Goal: Navigation & Orientation: Understand site structure

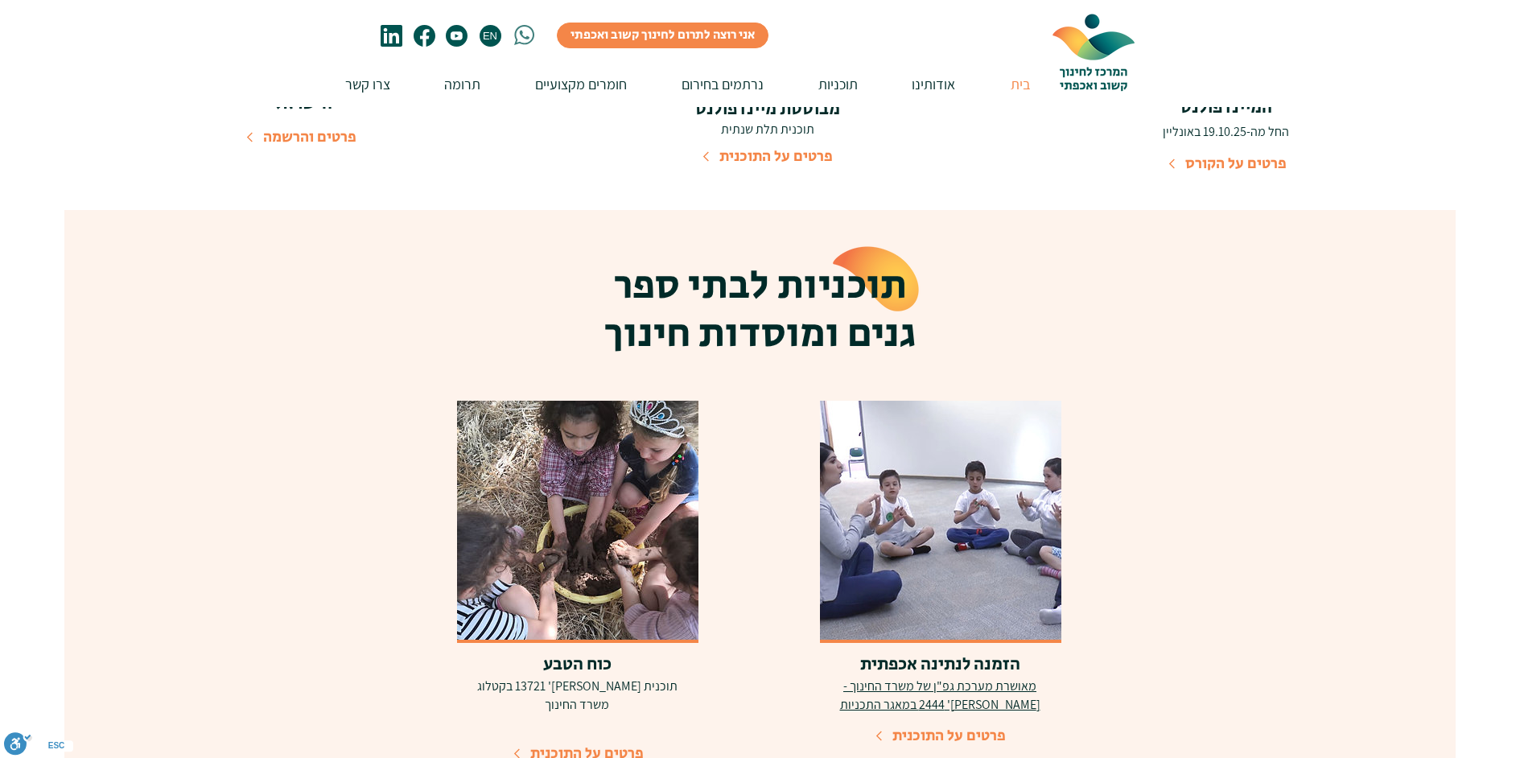
scroll to position [2816, 0]
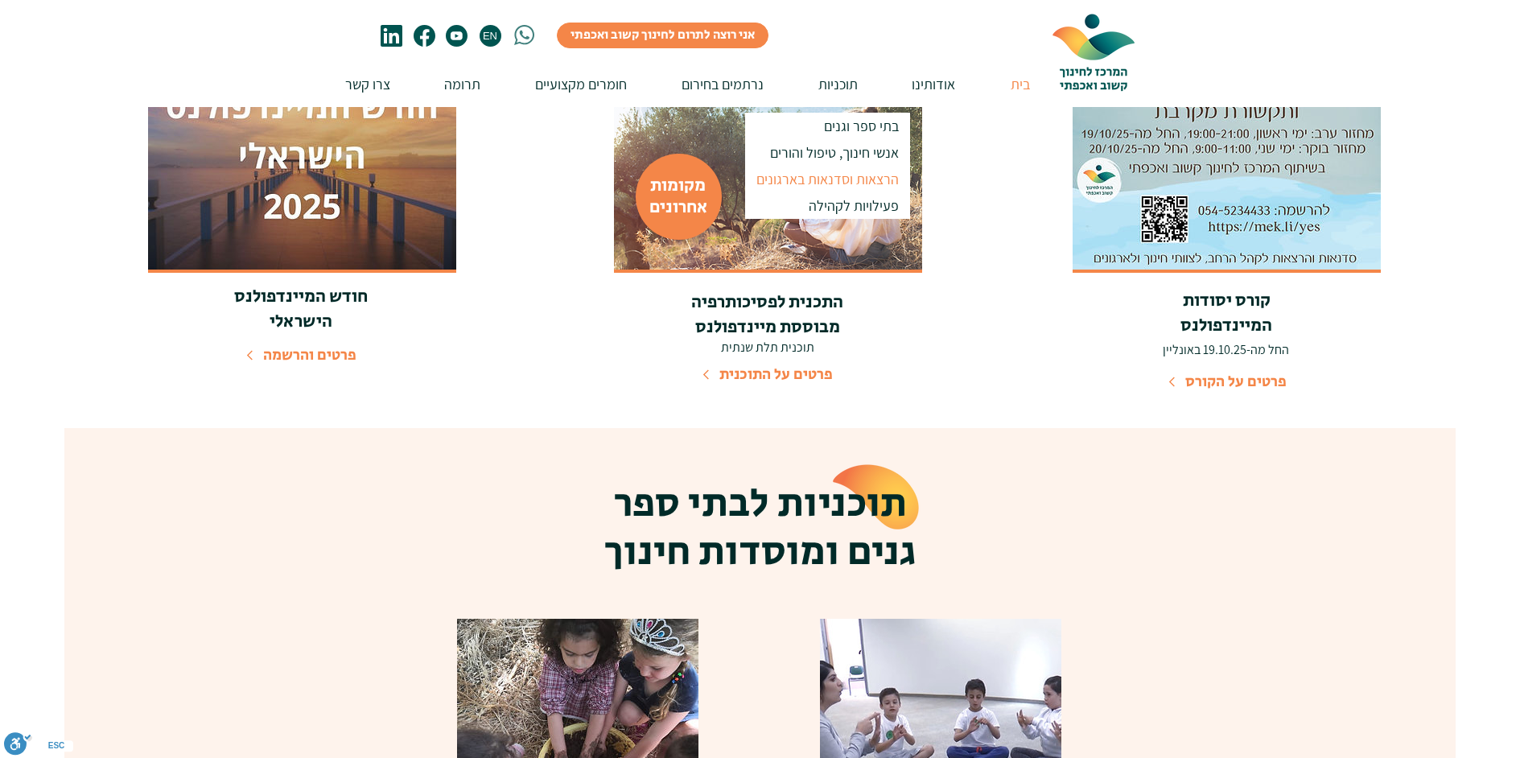
click at [846, 179] on p "הרצאות וסדנאות בארגונים" at bounding box center [827, 179] width 157 height 27
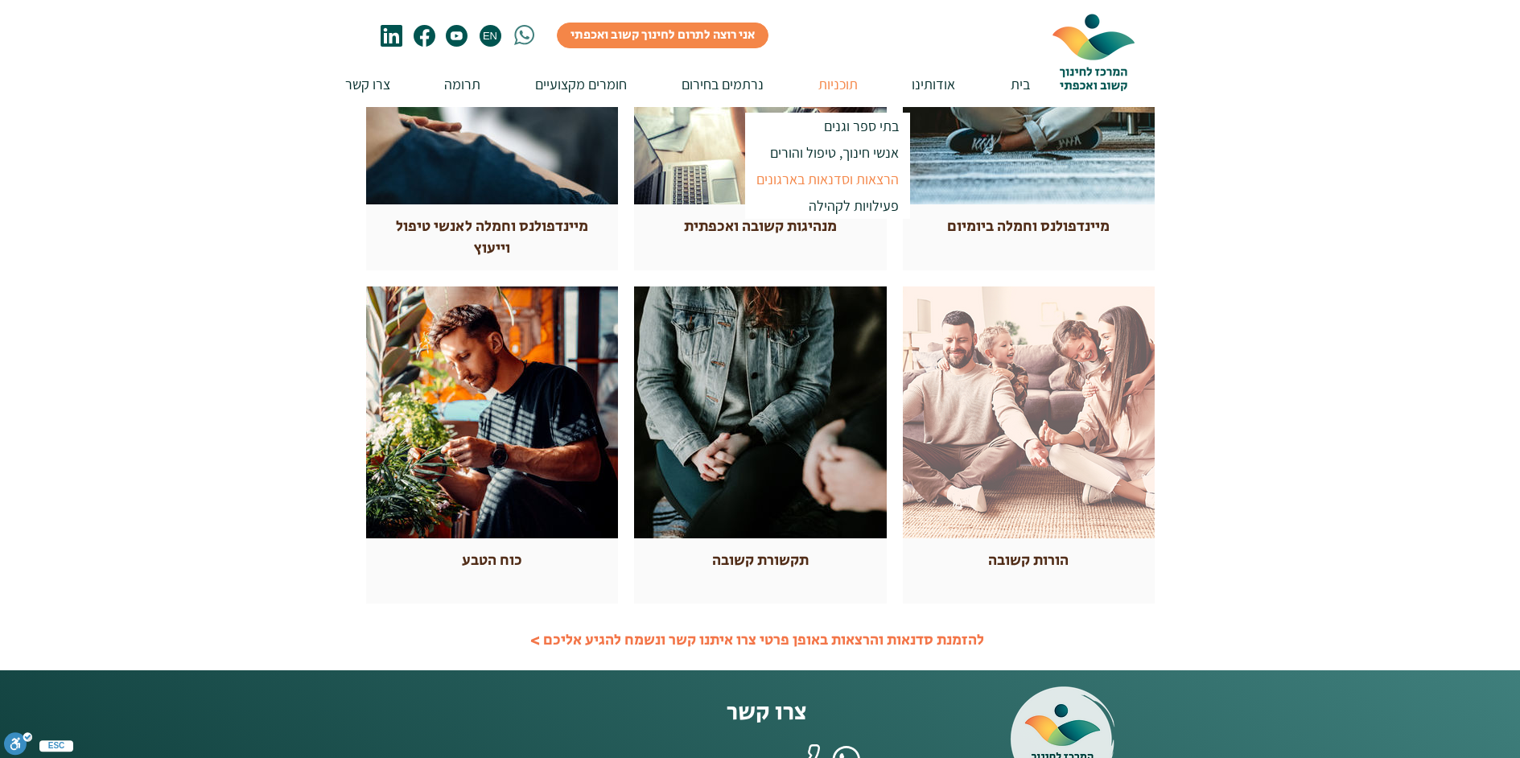
scroll to position [563, 0]
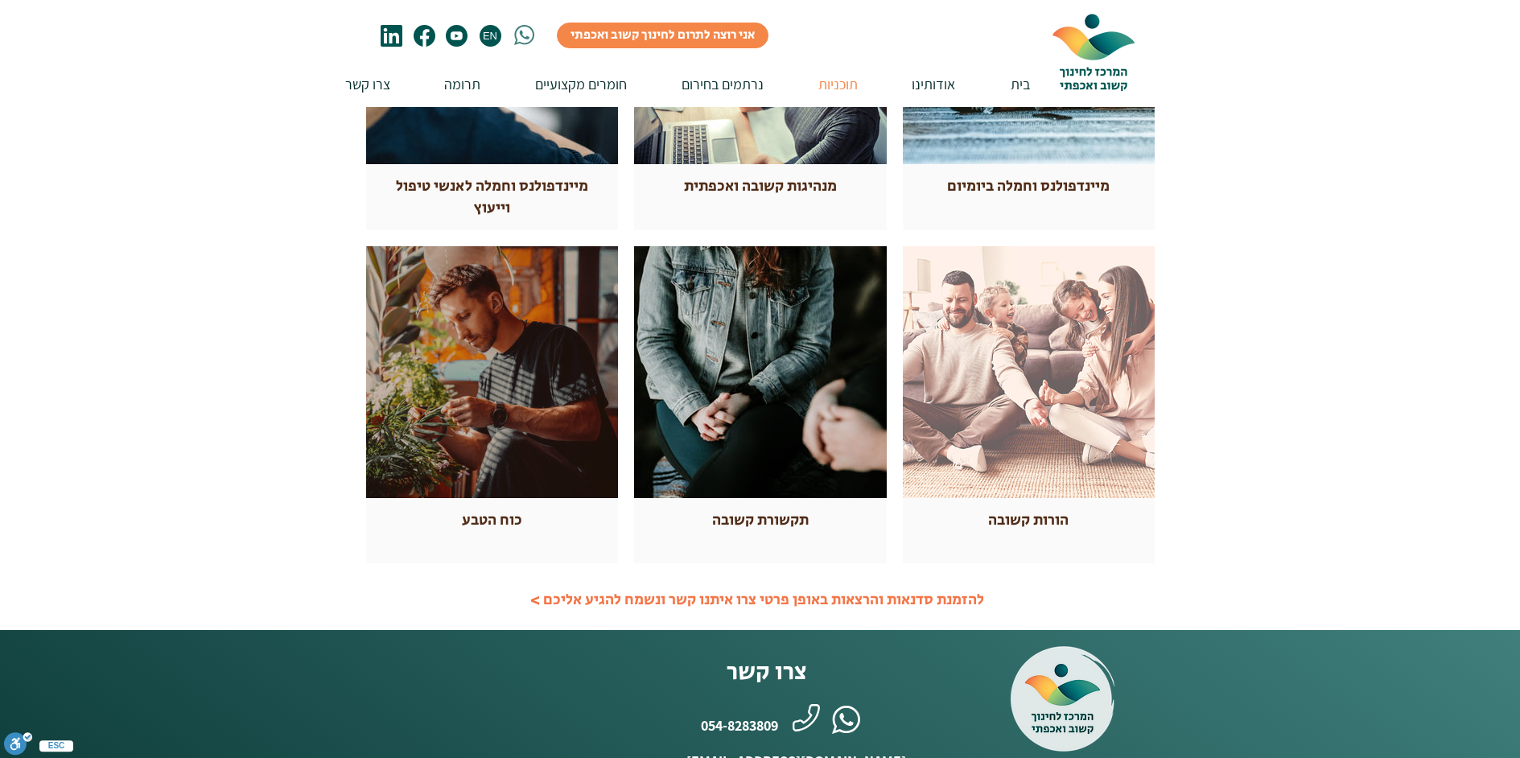
click at [499, 412] on div at bounding box center [492, 372] width 252 height 252
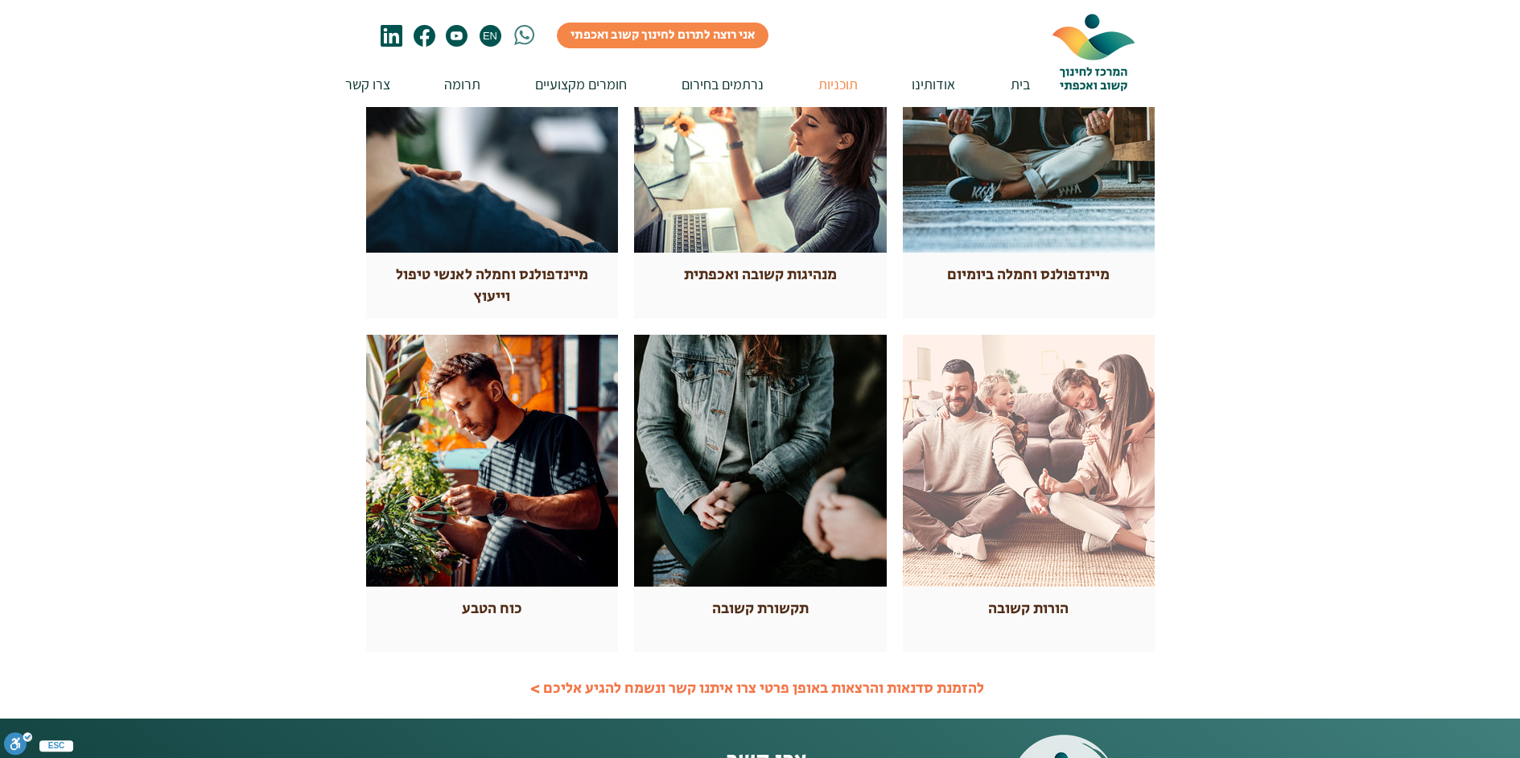
scroll to position [241, 0]
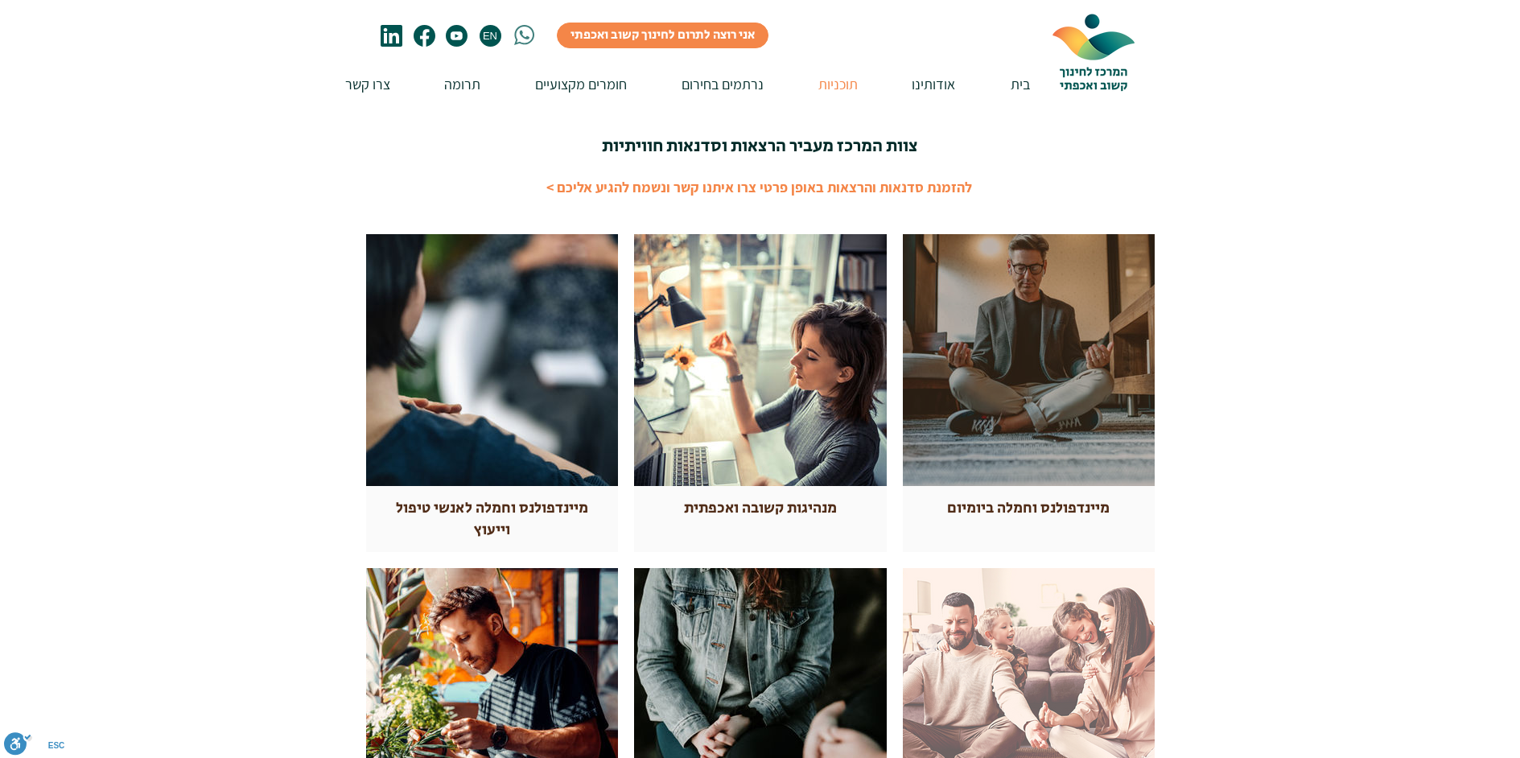
click at [1050, 378] on div at bounding box center [1029, 360] width 252 height 252
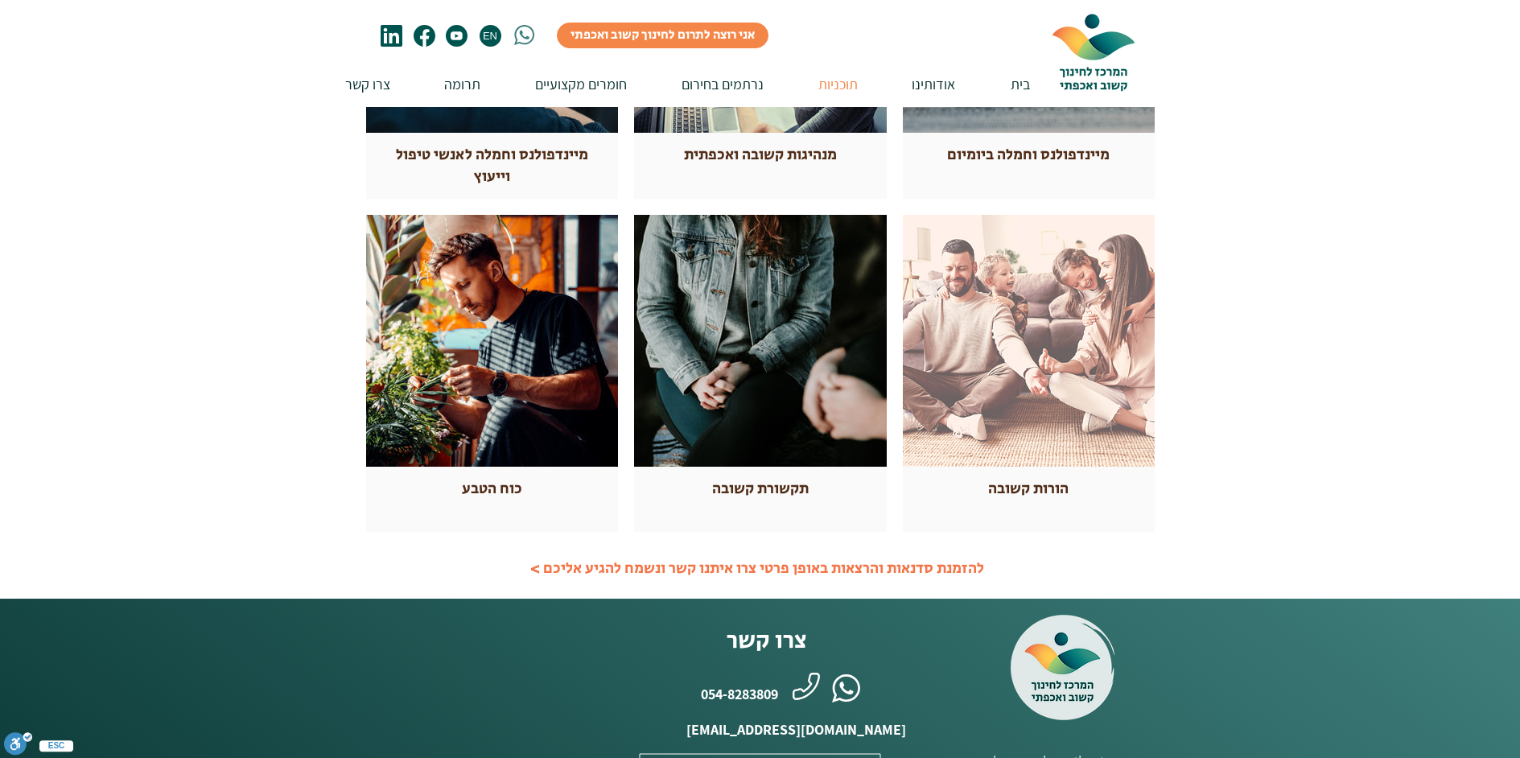
scroll to position [644, 0]
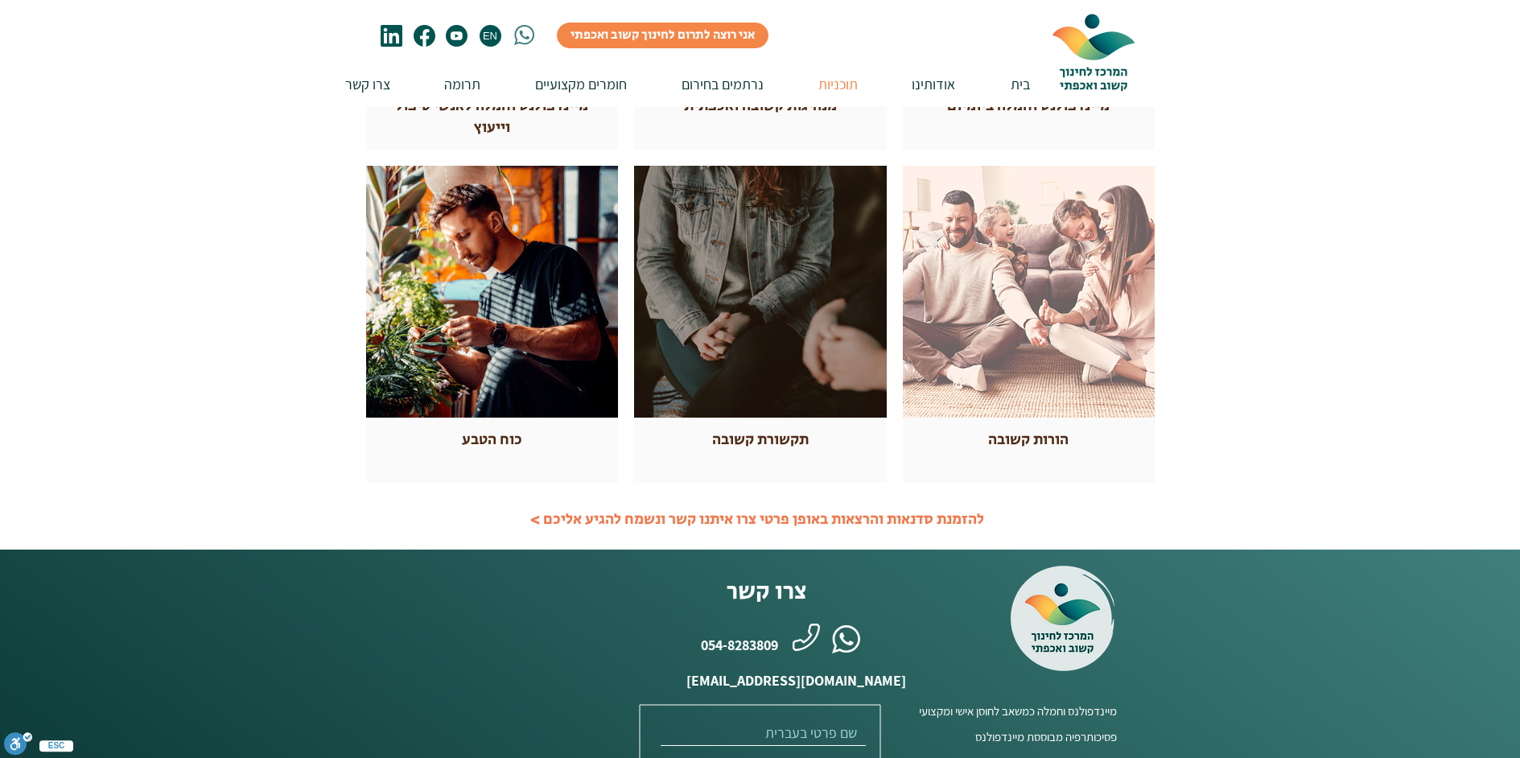
click at [756, 442] on span "תקשורת קשובה" at bounding box center [760, 440] width 97 height 22
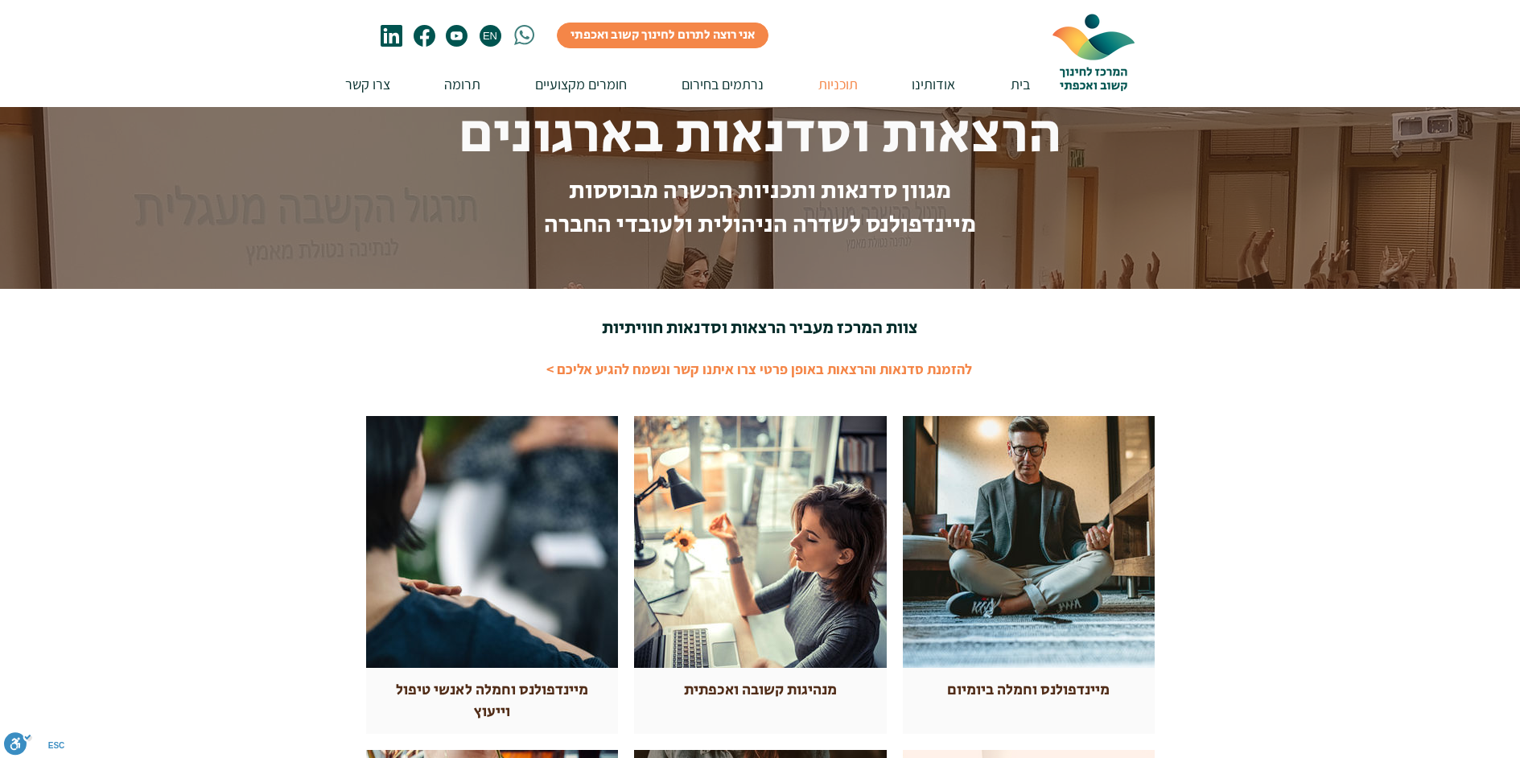
scroll to position [0, 0]
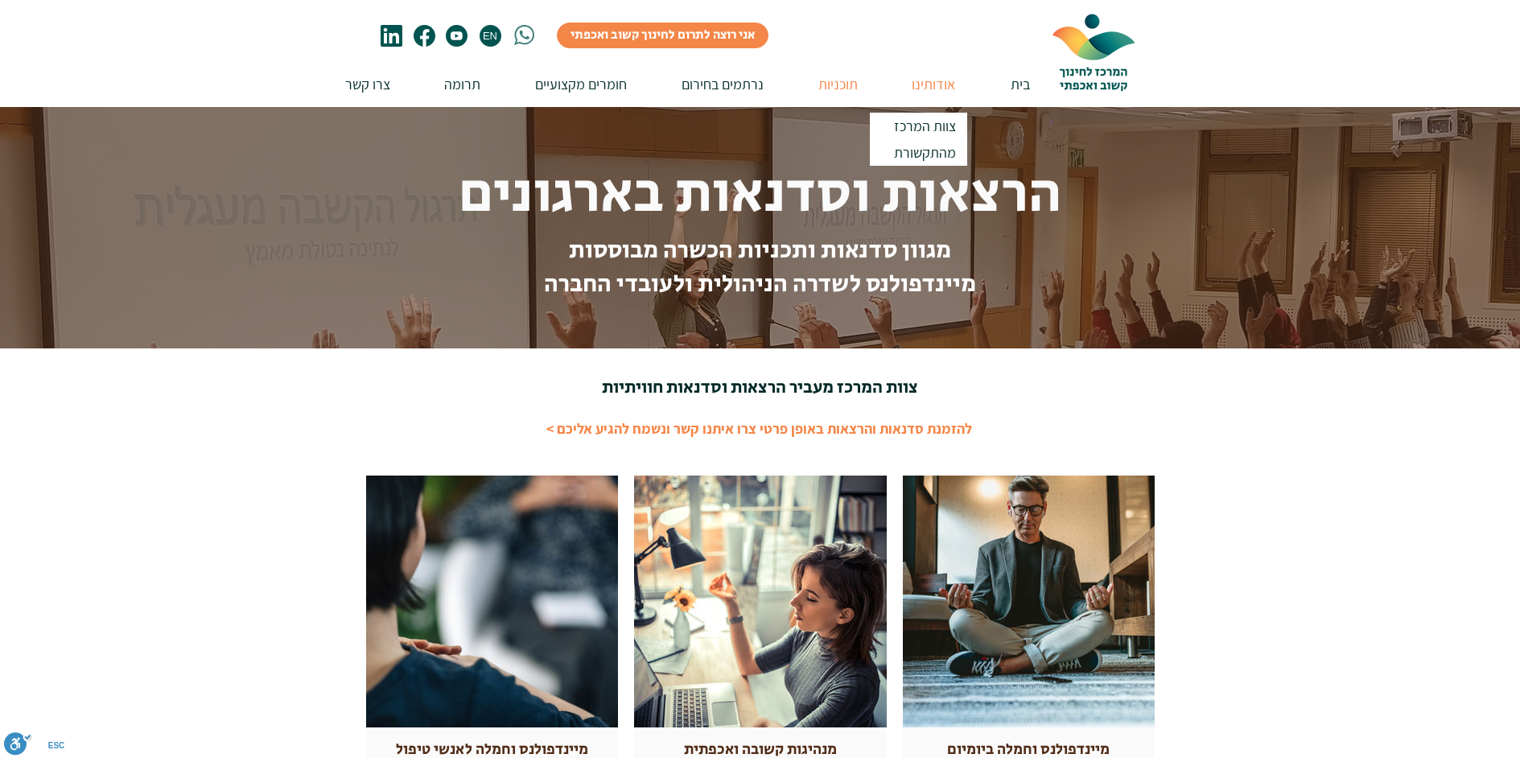
click at [935, 83] on p "אודותינו" at bounding box center [934, 84] width 60 height 46
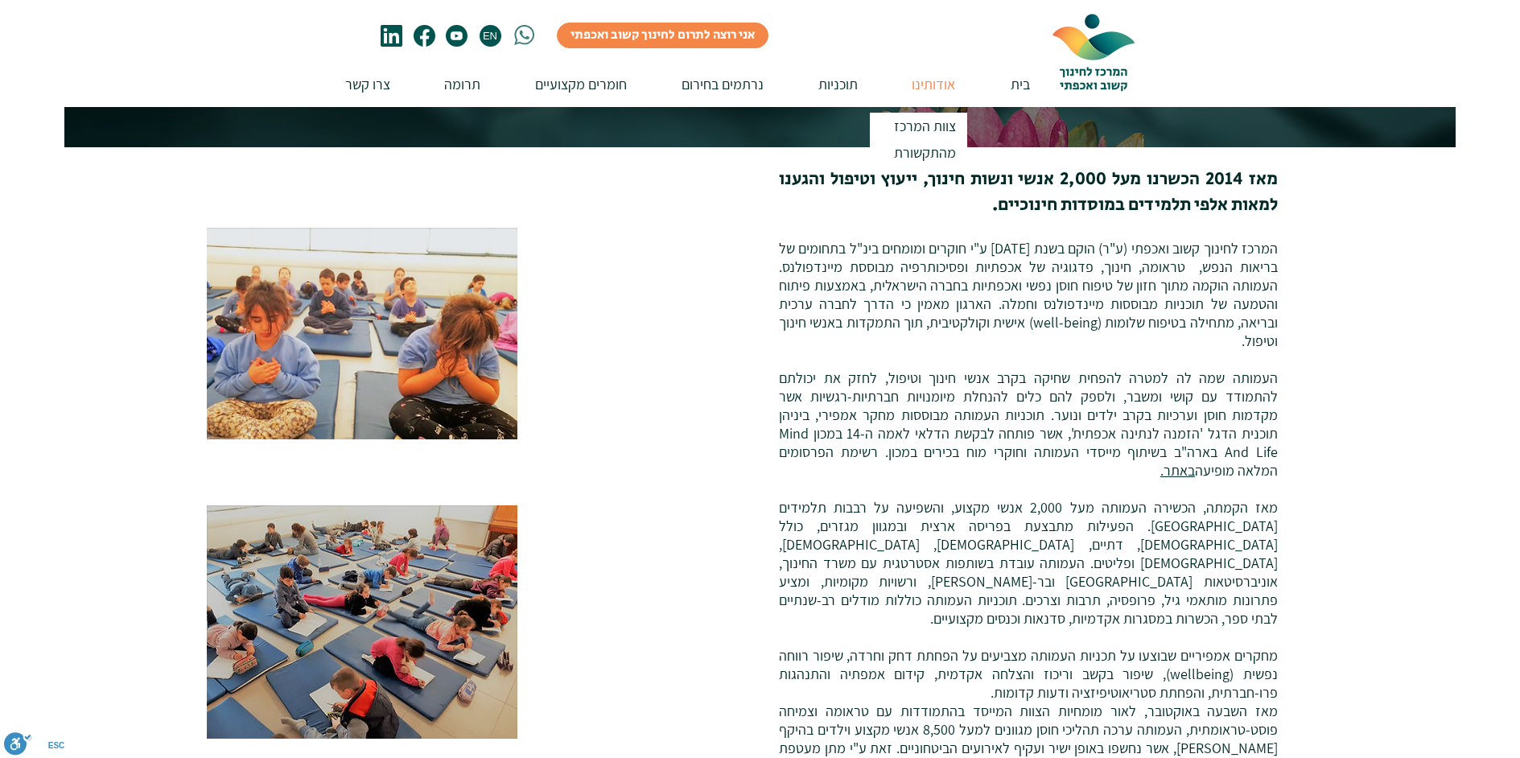
scroll to position [241, 0]
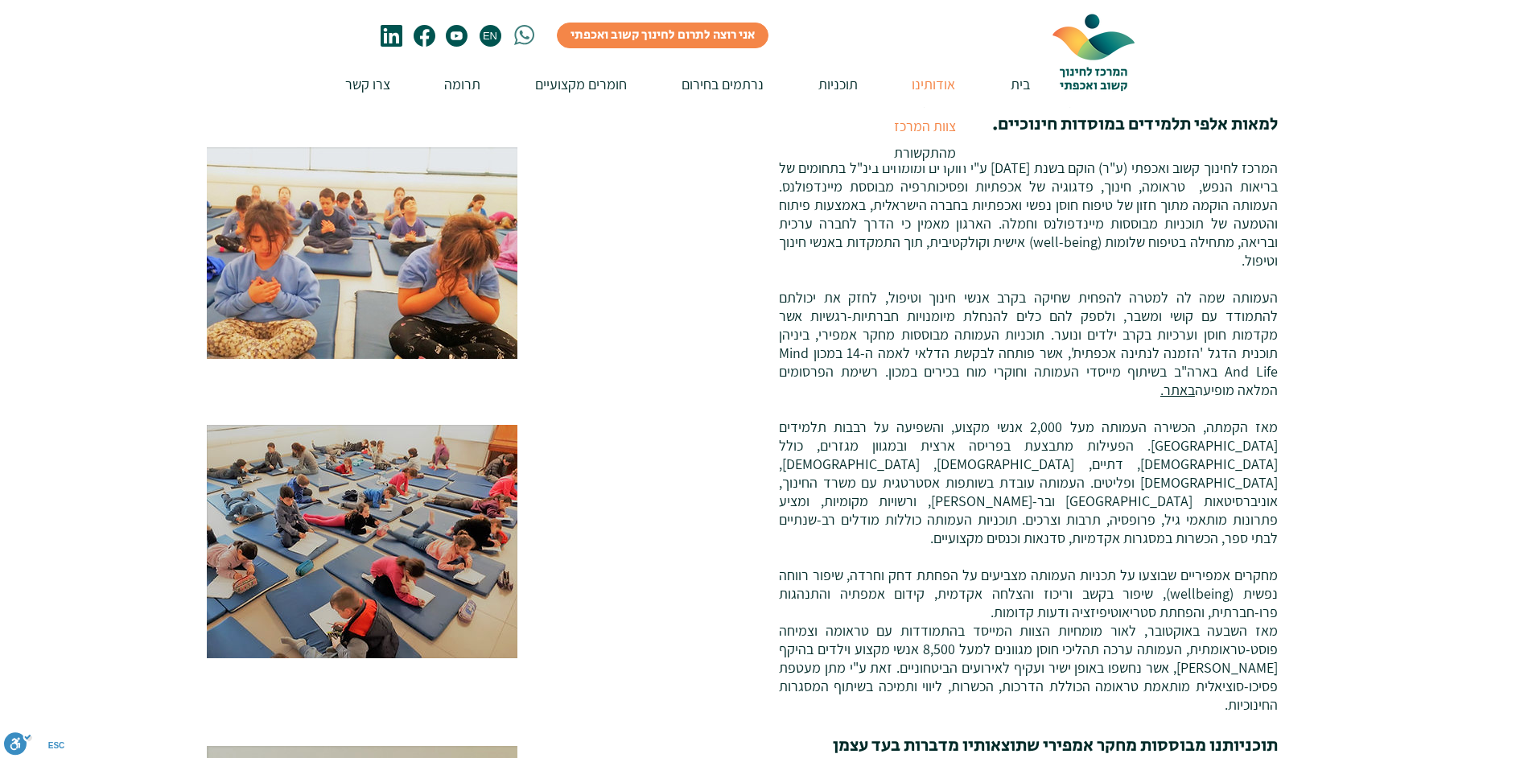
click at [928, 122] on p "צוות המרכז" at bounding box center [925, 126] width 76 height 27
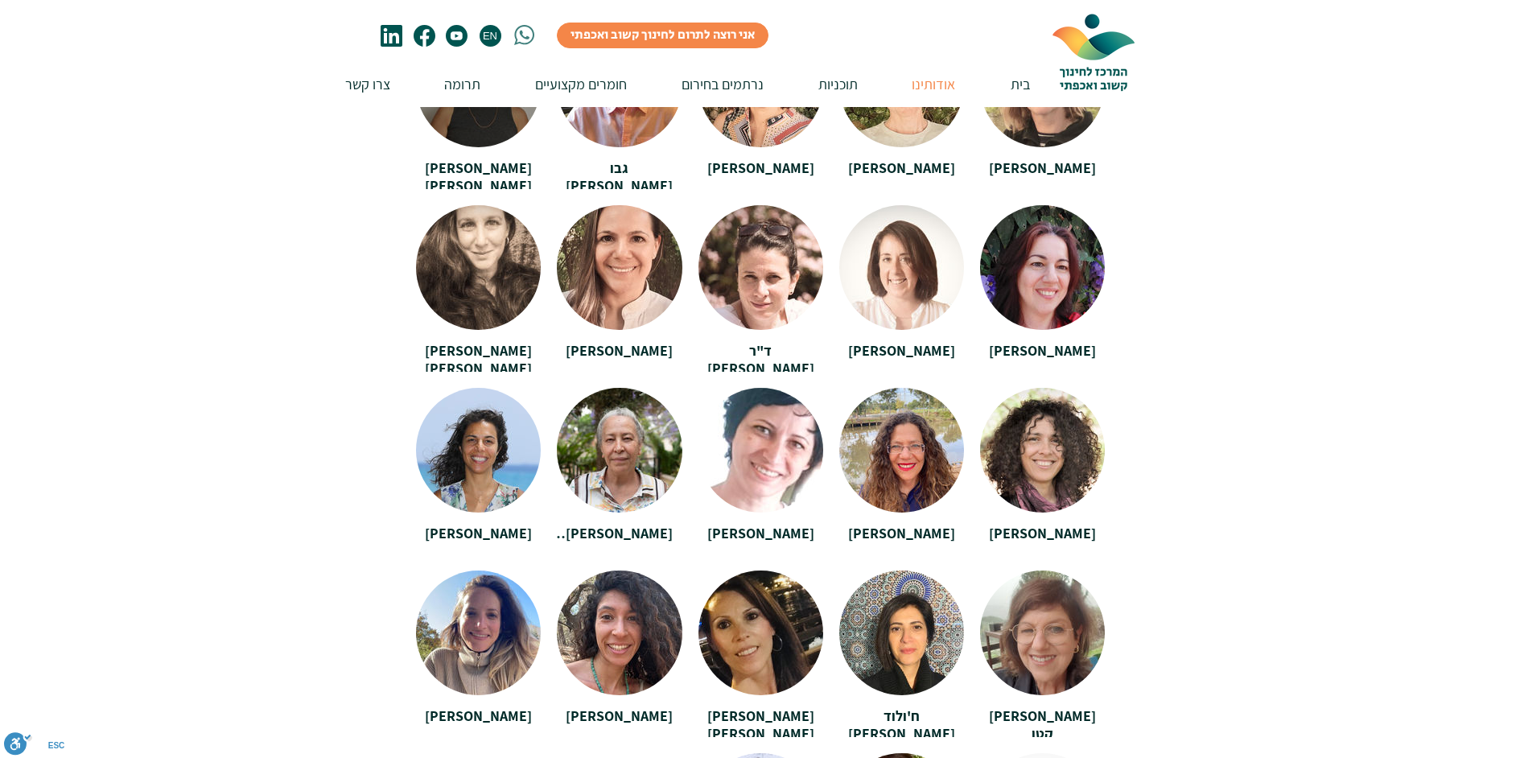
scroll to position [3058, 0]
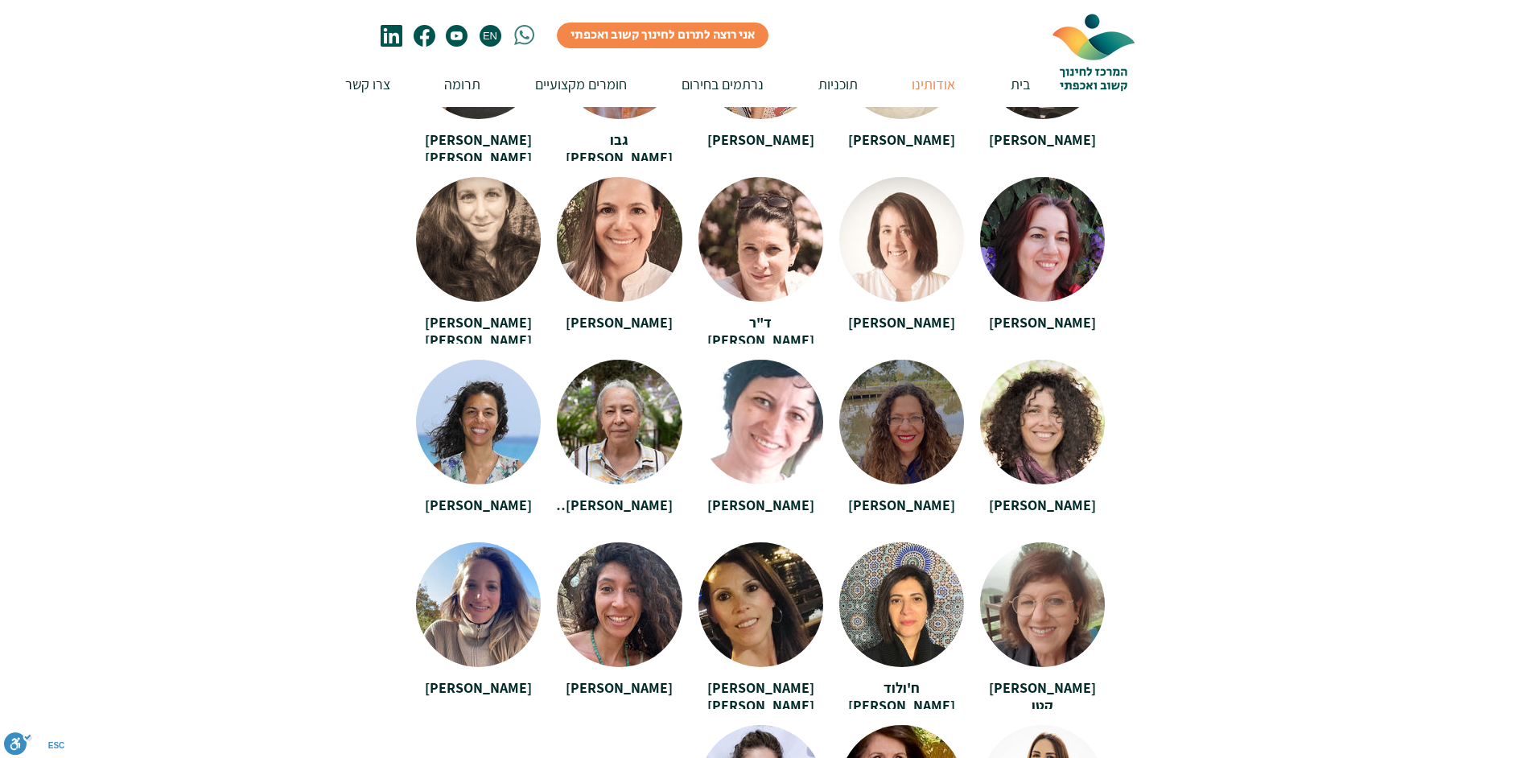
click at [892, 404] on div at bounding box center [901, 416] width 125 height 113
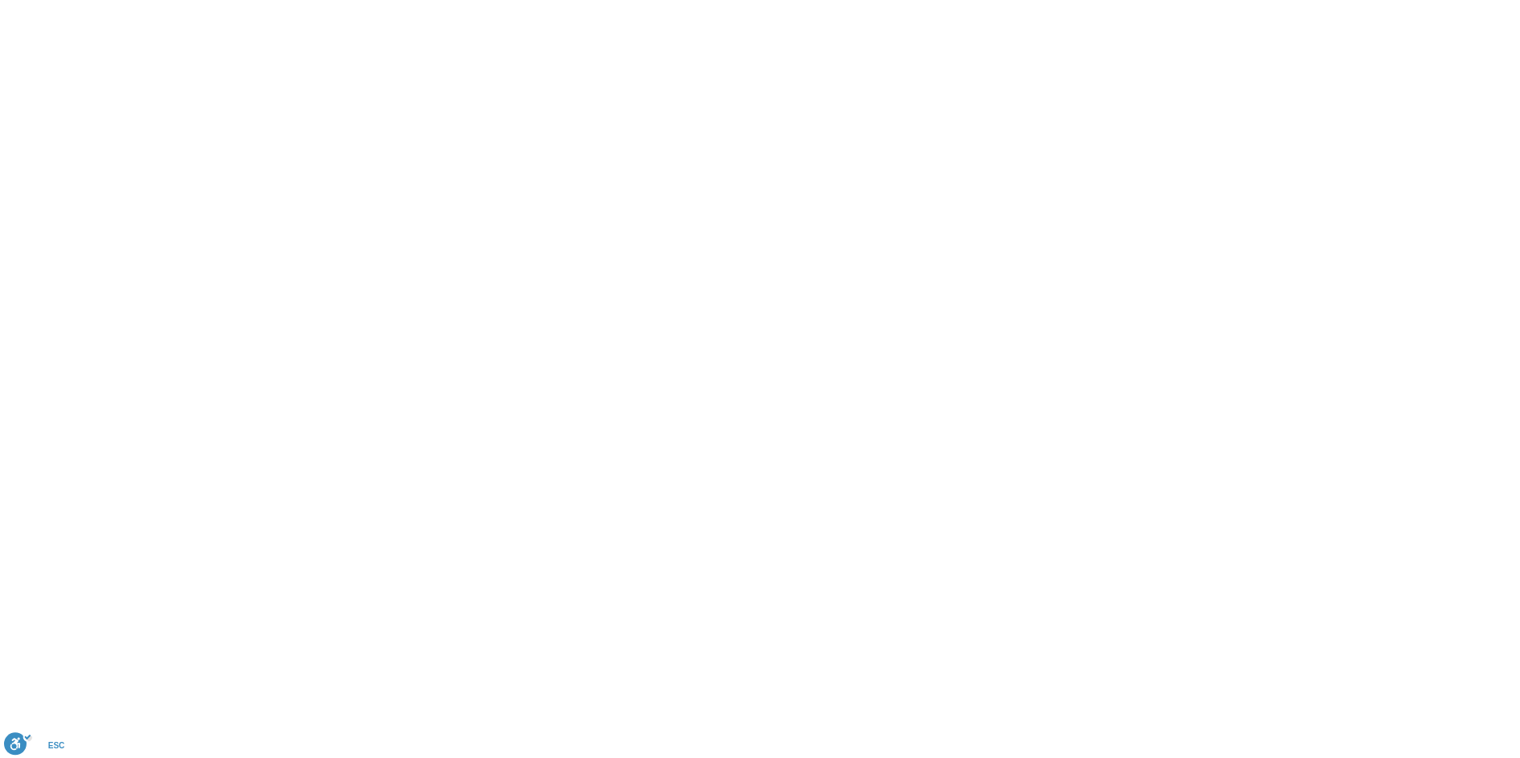
scroll to position [0, 0]
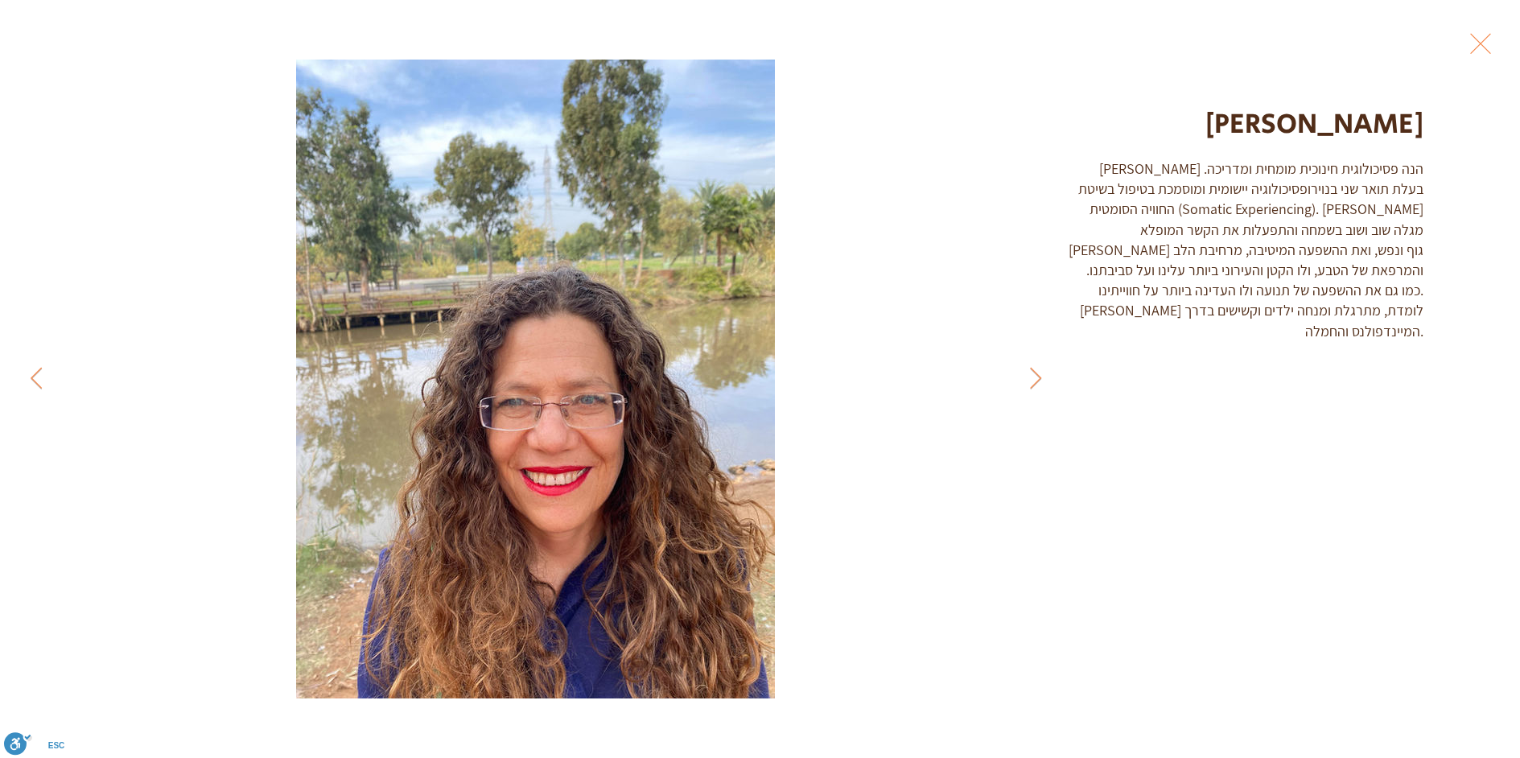
click at [1479, 40] on button "Exit expand mode" at bounding box center [1480, 41] width 31 height 35
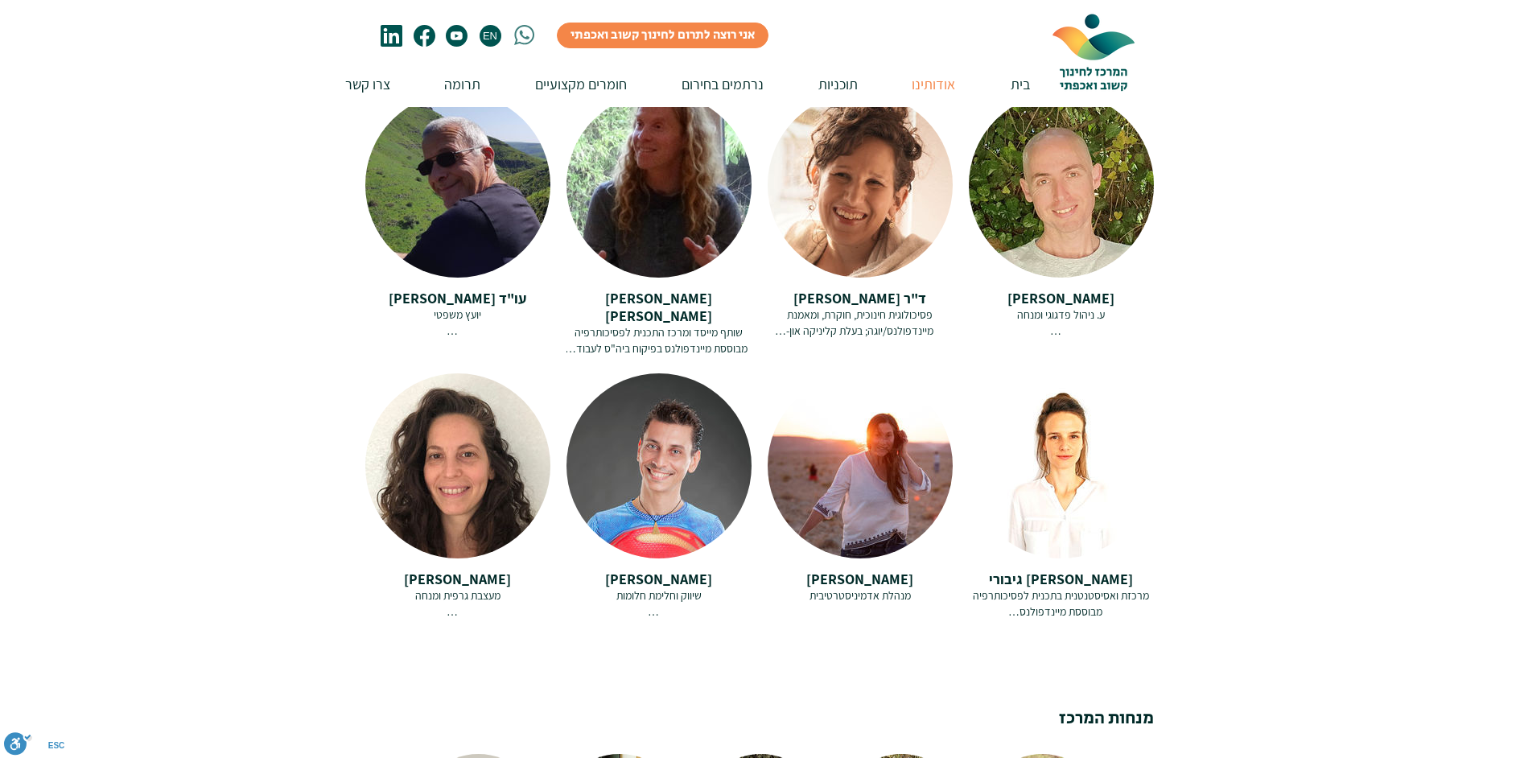
scroll to position [2173, 0]
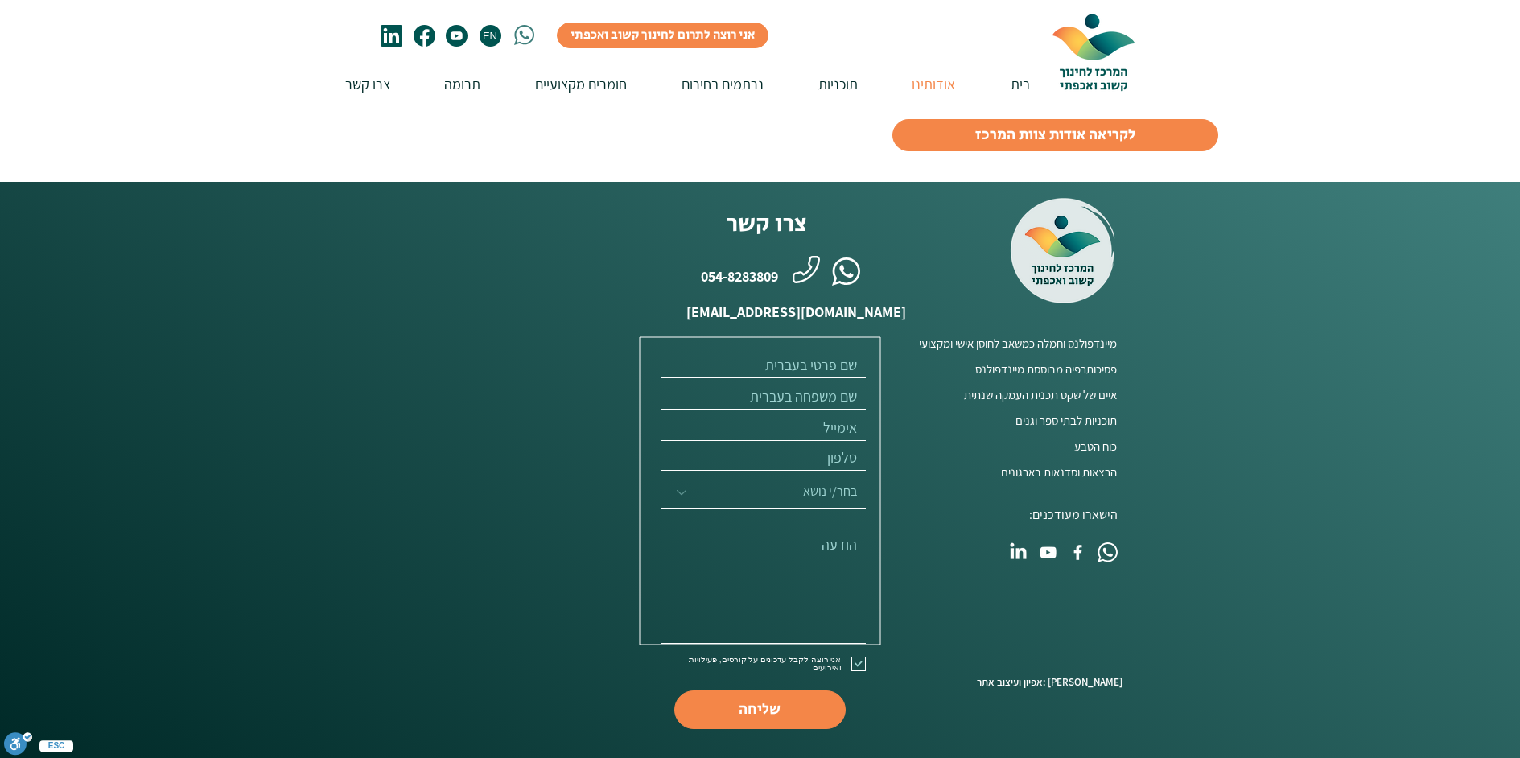
scroll to position [241, 0]
